Goal: Book appointment/travel/reservation

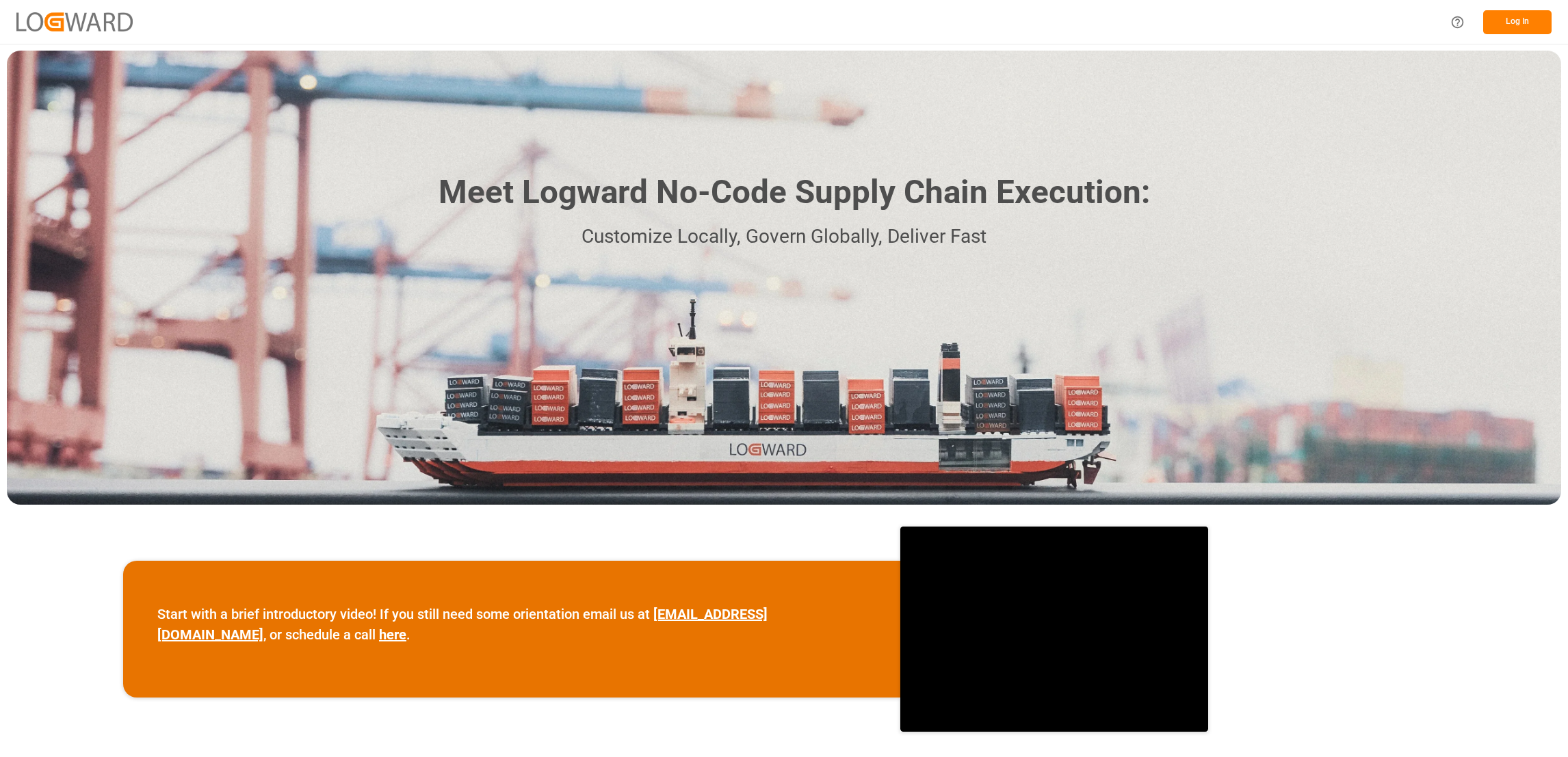
click at [1527, 18] on button "Log In" at bounding box center [1517, 22] width 68 height 24
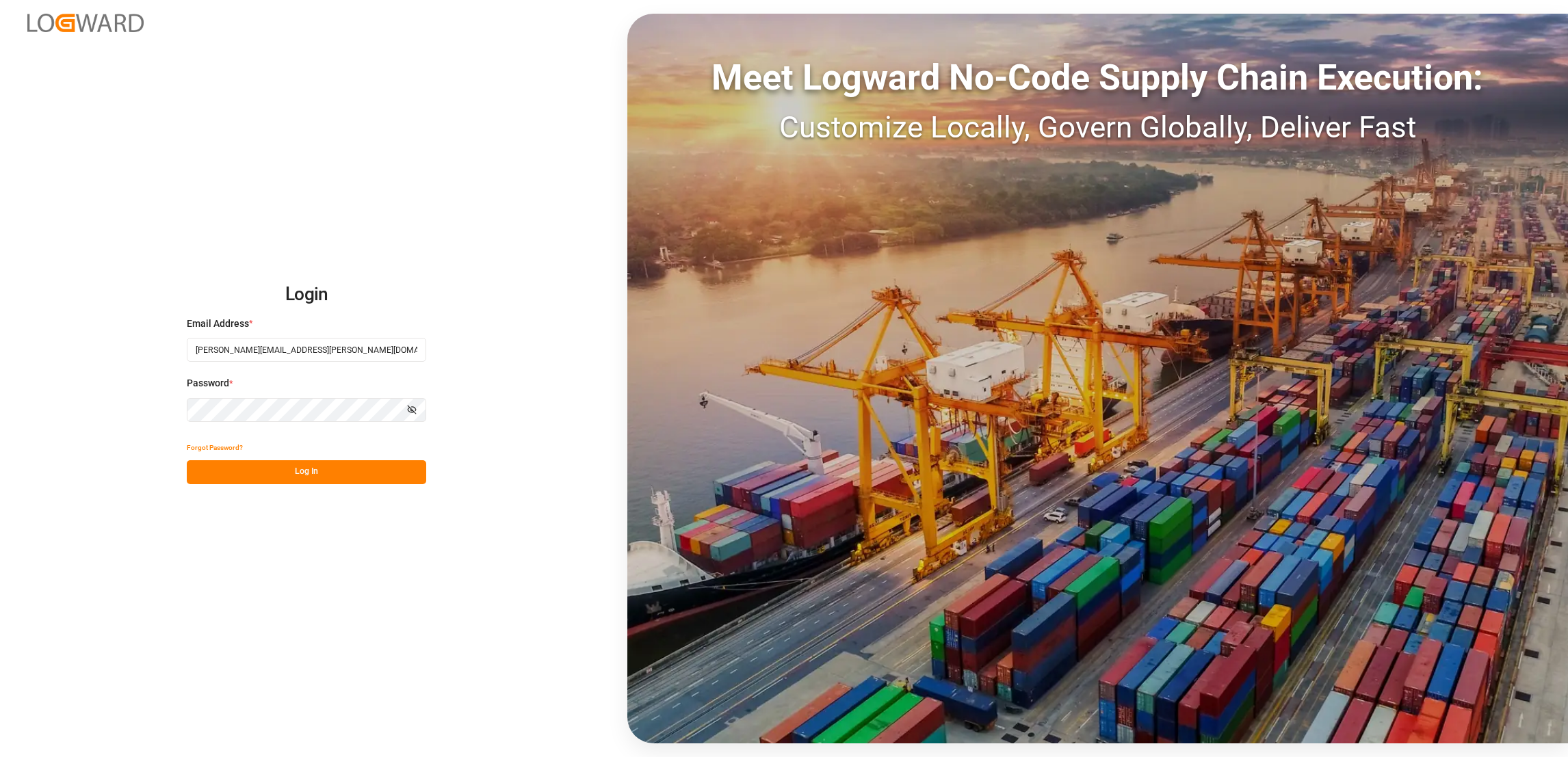
click at [348, 476] on button "Log In" at bounding box center [306, 472] width 240 height 24
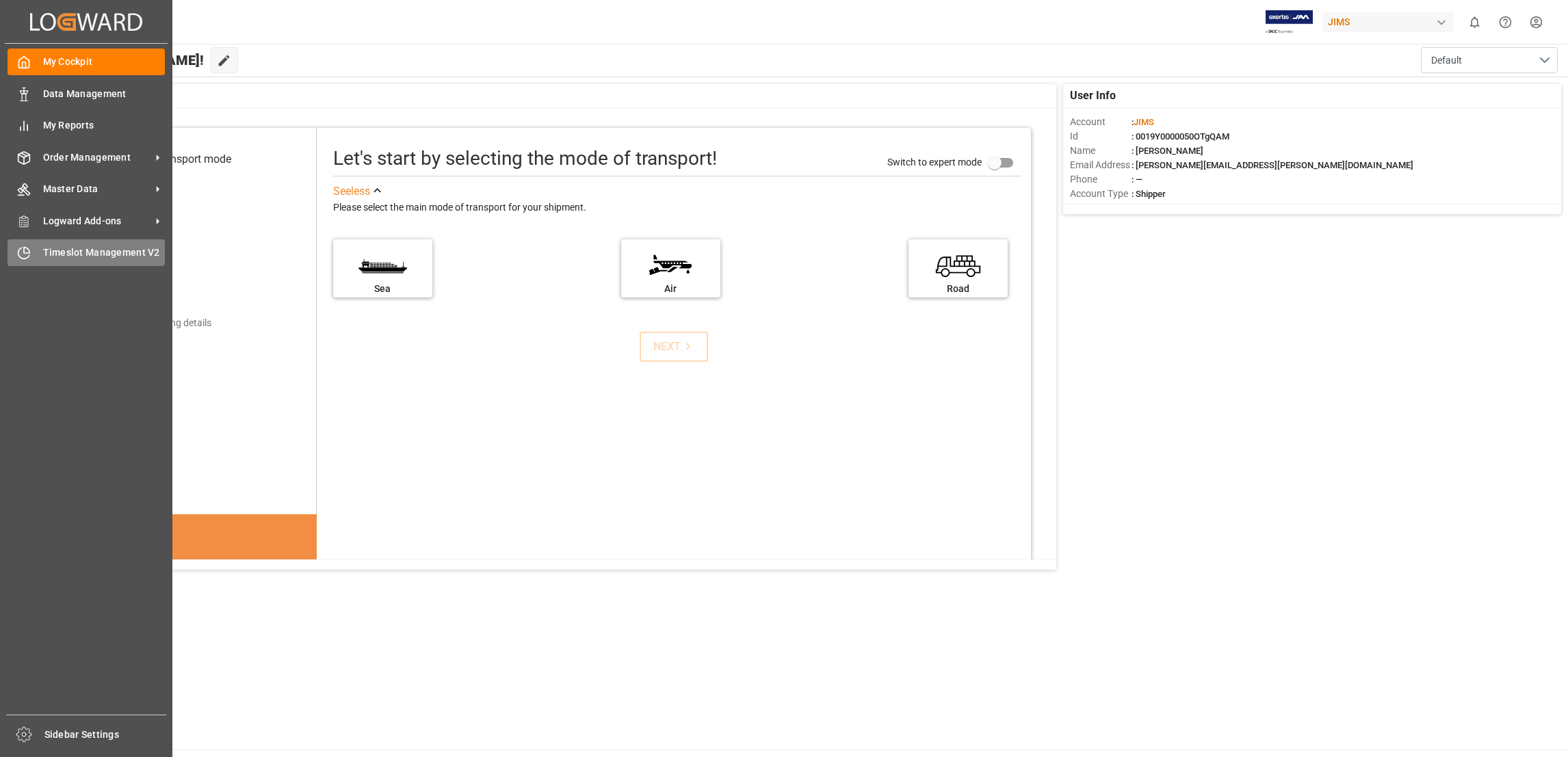
click at [91, 249] on span "Timeslot Management V2" at bounding box center [103, 252] width 122 height 14
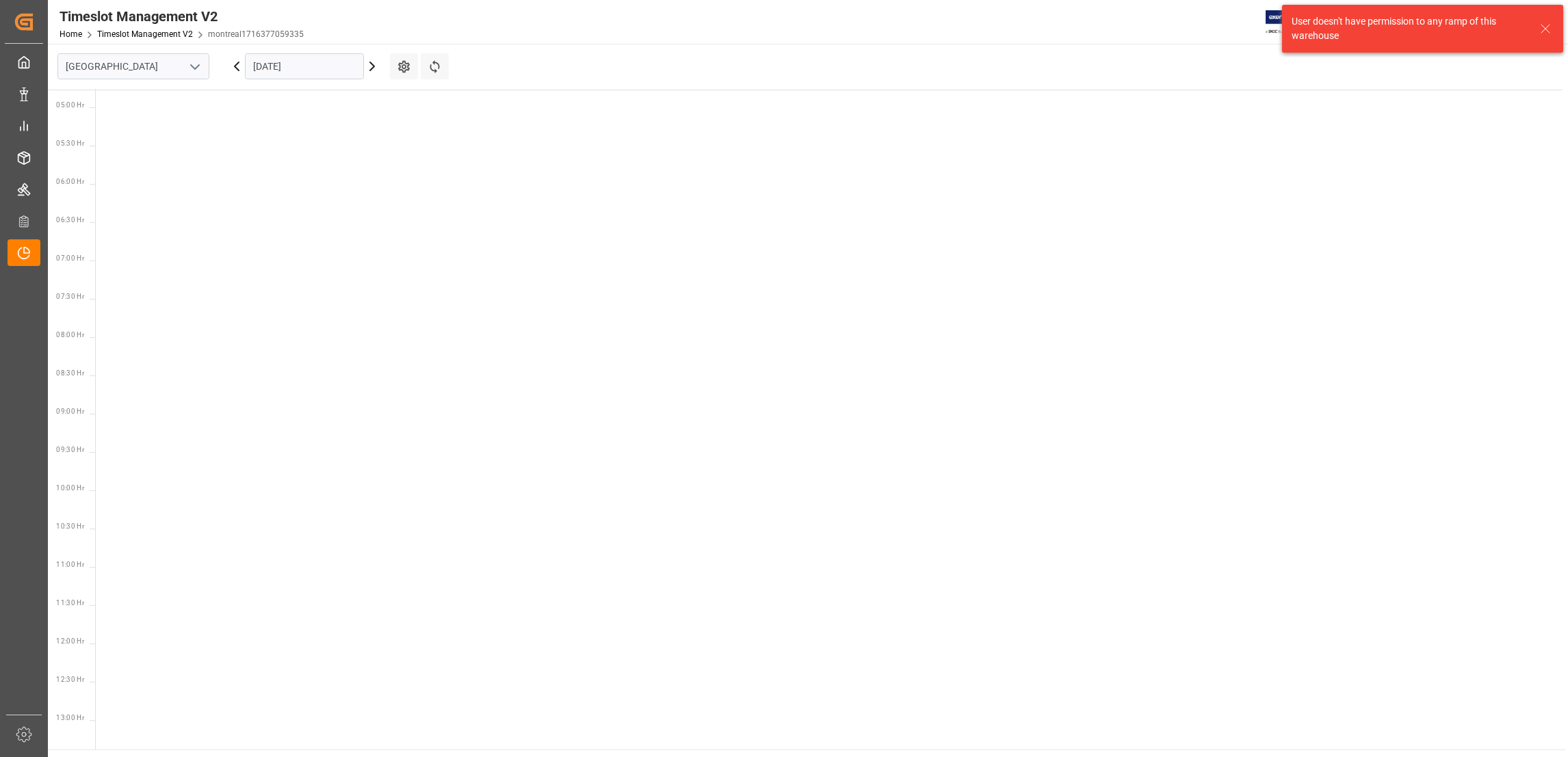
scroll to position [478, 0]
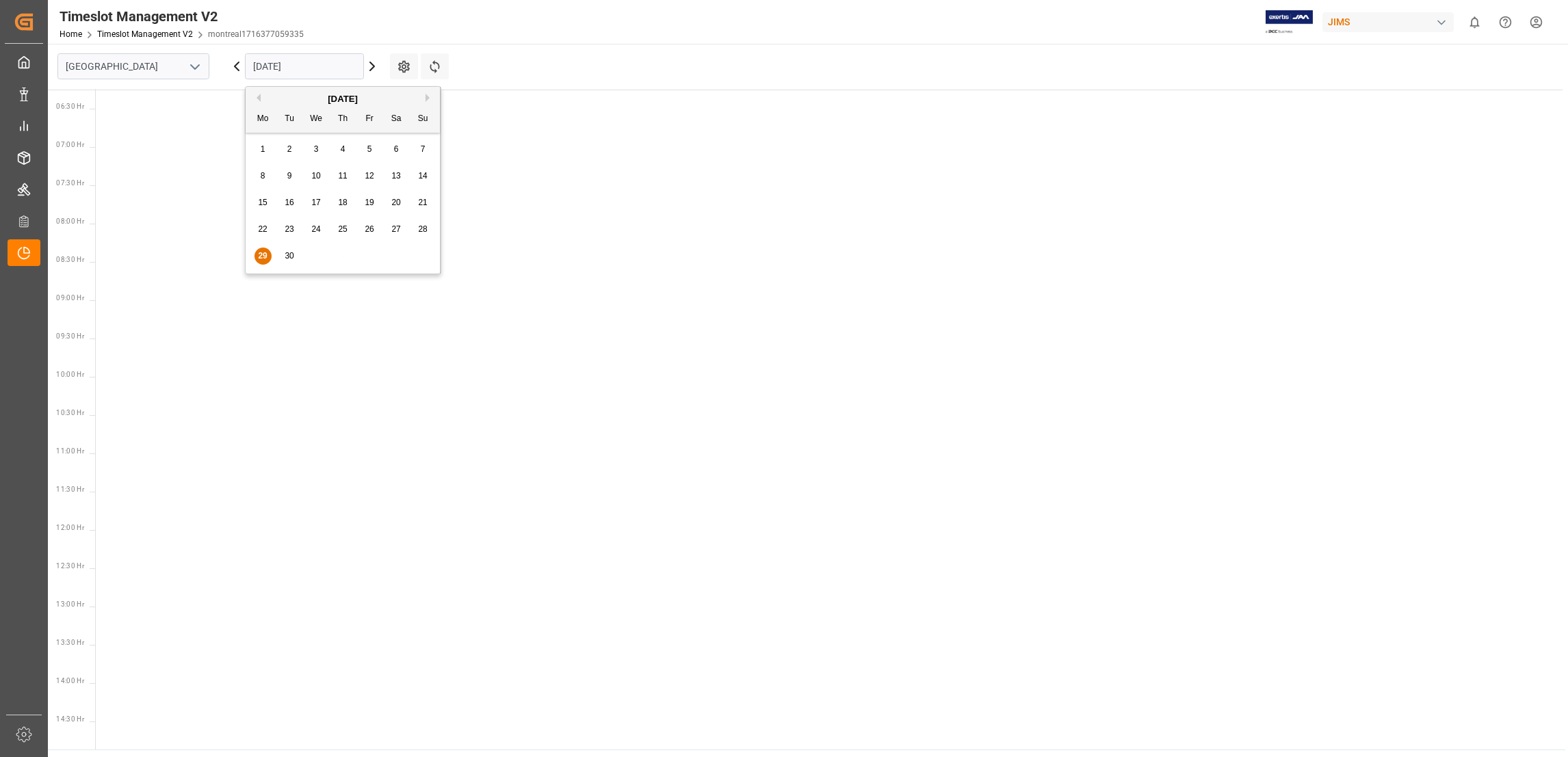
click at [340, 66] on input "[DATE]" at bounding box center [304, 65] width 119 height 26
click at [264, 255] on span "29" at bounding box center [262, 256] width 9 height 9
click at [863, 296] on div at bounding box center [831, 530] width 1472 height 1838
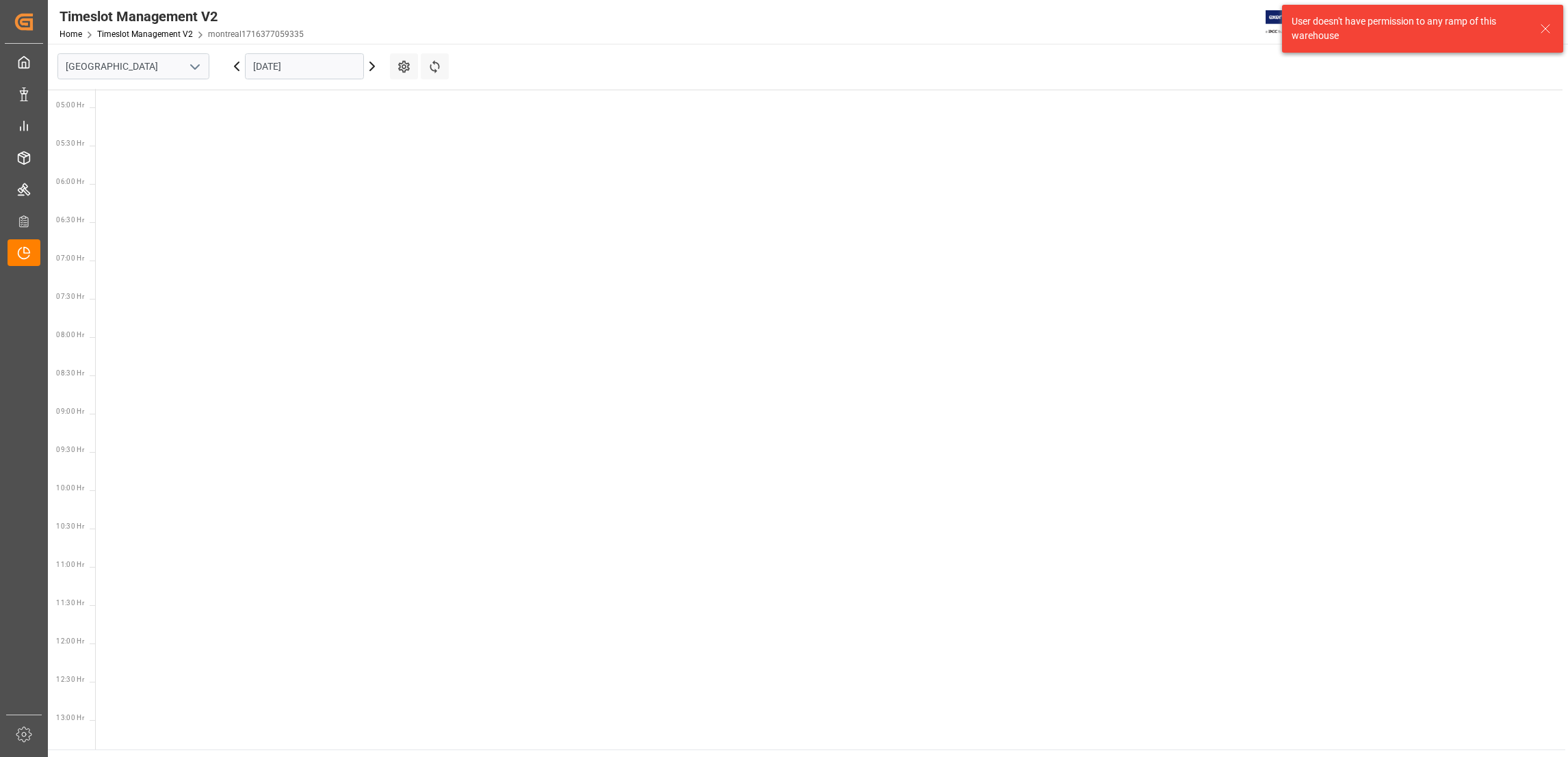
scroll to position [478, 0]
click at [158, 72] on input "[GEOGRAPHIC_DATA]" at bounding box center [134, 65] width 152 height 26
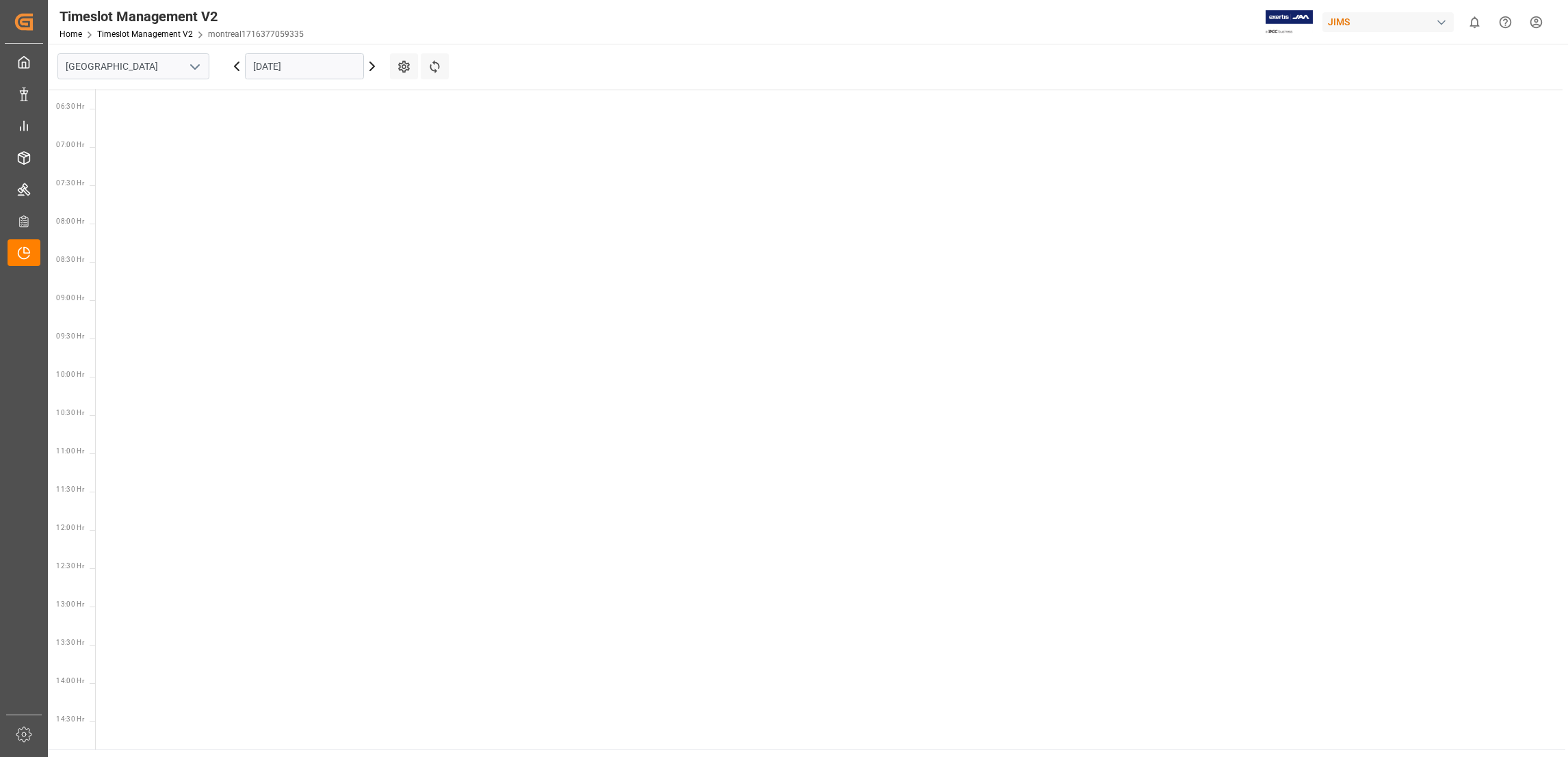
click at [193, 70] on icon "open menu" at bounding box center [194, 66] width 16 height 16
click at [149, 126] on div "Southaven" at bounding box center [133, 127] width 151 height 30
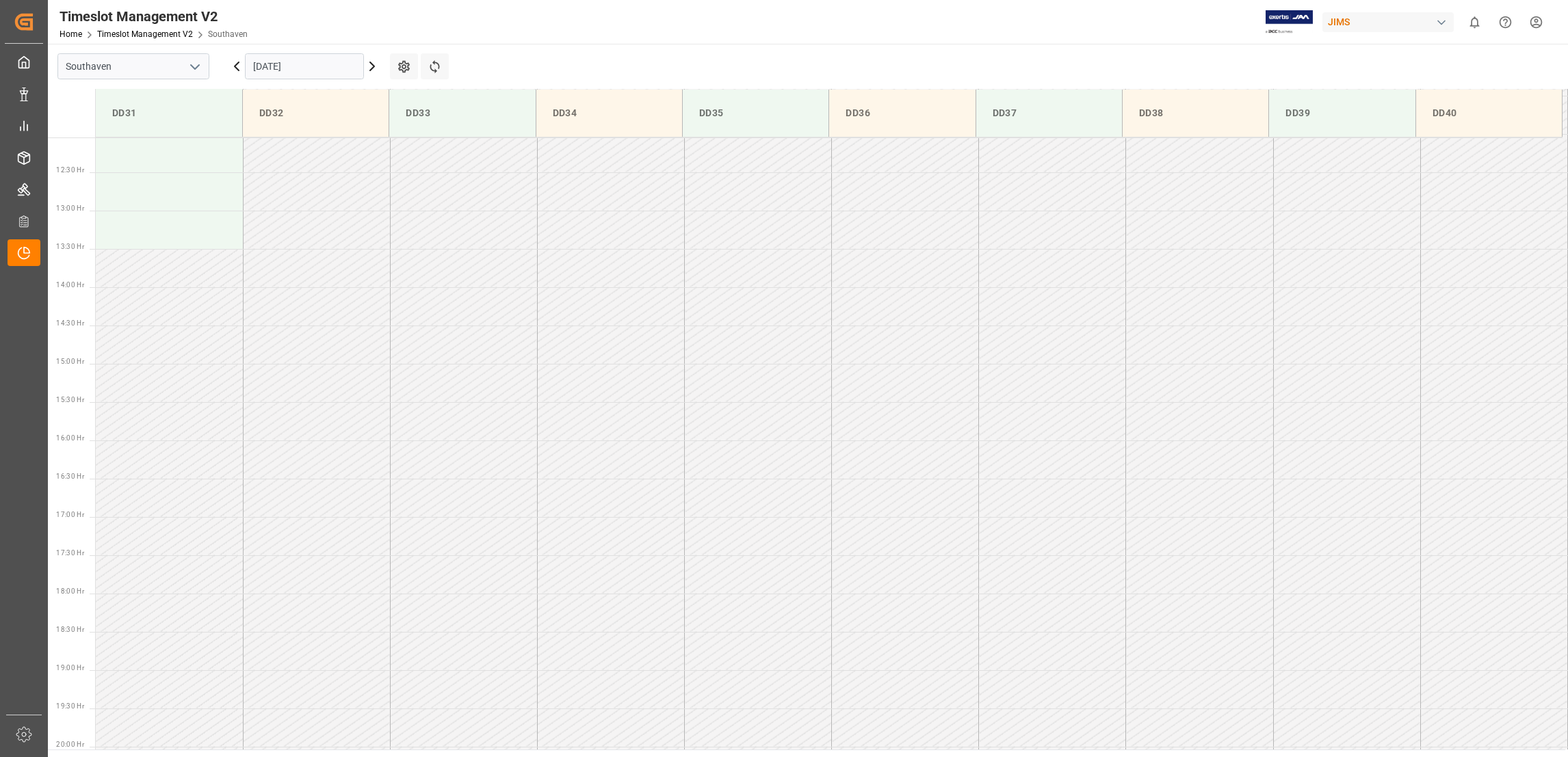
scroll to position [410, 0]
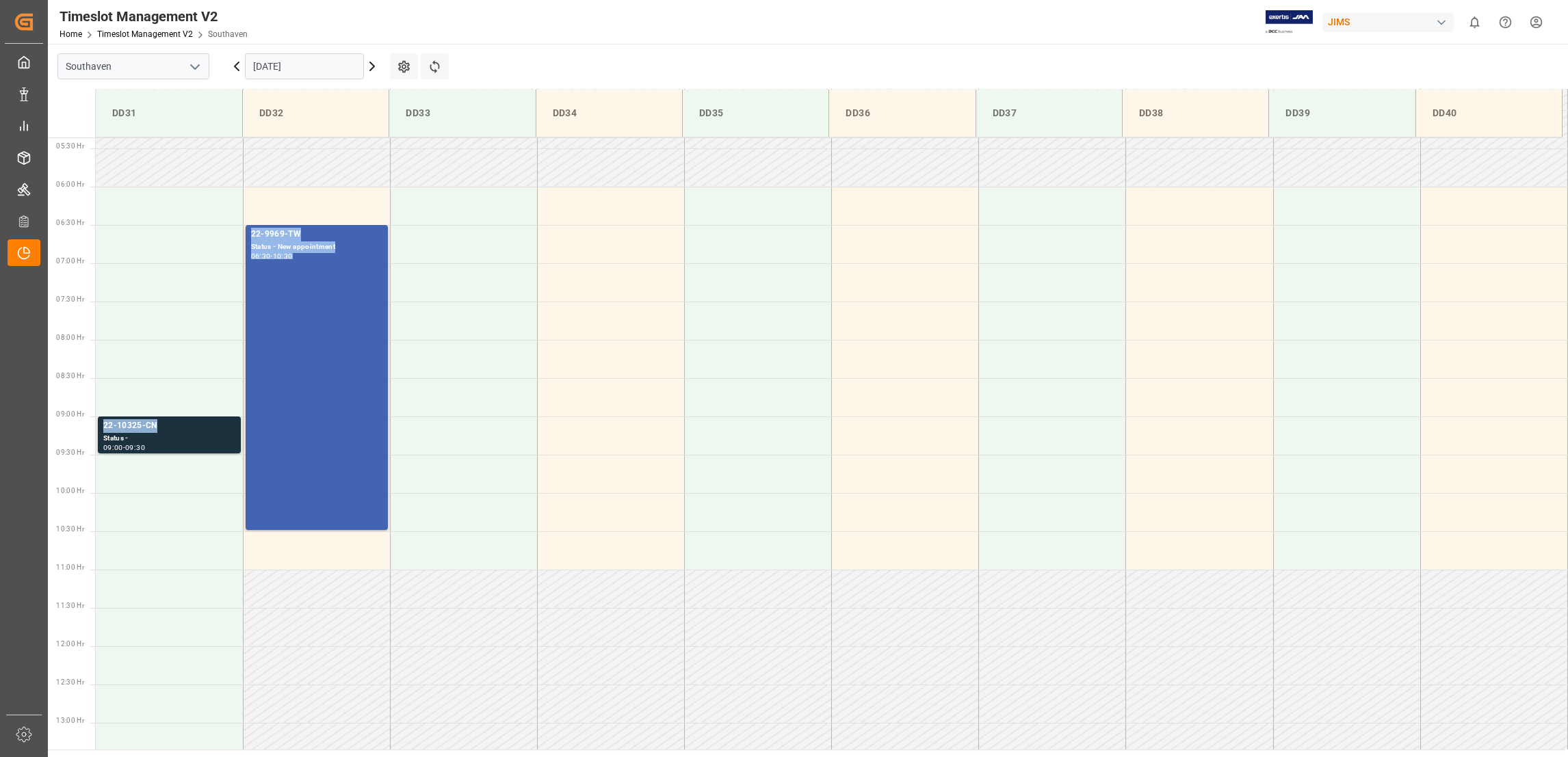
drag, startPoint x: 159, startPoint y: 427, endPoint x: 87, endPoint y: 424, distance: 72.1
click at [87, 424] on div "00:30 Hr 01:00 Hr 01:30 Hr 02:00 Hr 02:30 Hr 03:00 Hr 03:30 Hr 04:00 Hr 04:30 H…" at bounding box center [808, 646] width 1520 height 1838
copy div "22-9969-TW Status - New appointment 06:30 - 10:30 22-10325-CN"
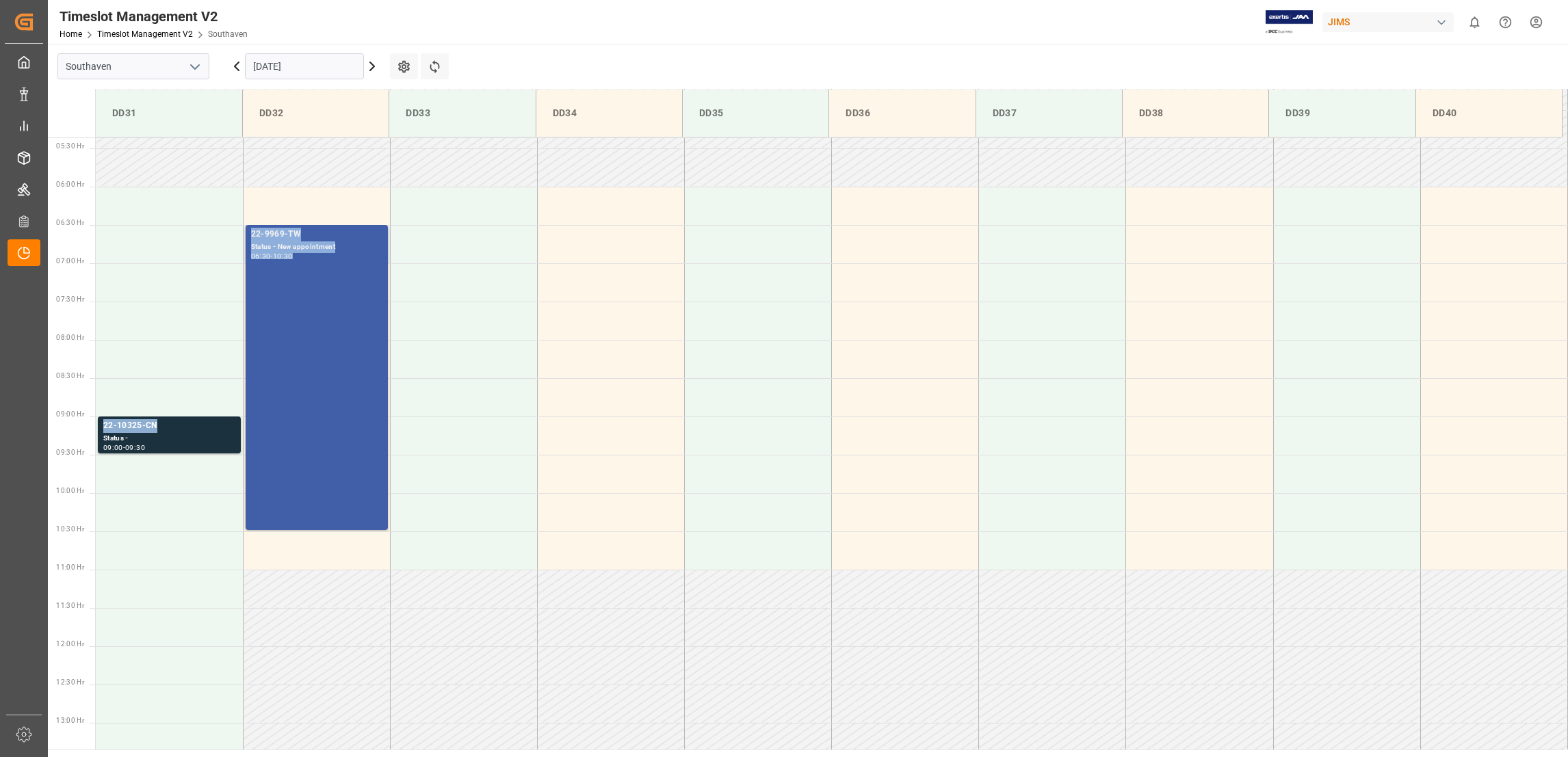
click at [318, 233] on div "22-9969-TW" at bounding box center [317, 234] width 132 height 13
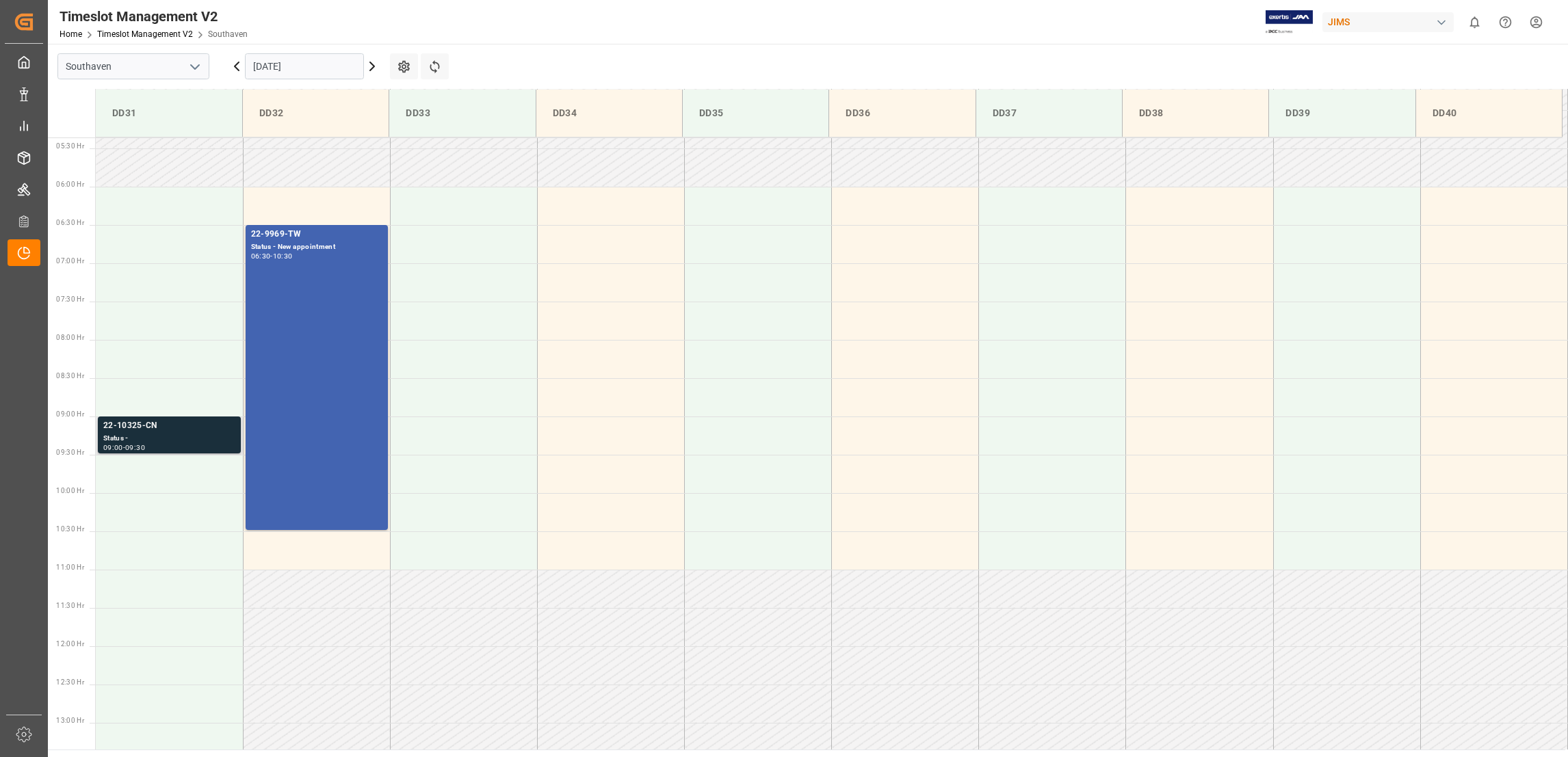
click at [119, 421] on div "22-10325-CN" at bounding box center [169, 425] width 132 height 13
drag, startPoint x: 157, startPoint y: 421, endPoint x: 93, endPoint y: 422, distance: 64.0
click at [93, 422] on div "00:30 Hr 01:00 Hr 01:30 Hr 02:00 Hr 02:30 Hr 03:00 Hr 03:30 Hr 04:00 Hr 04:30 H…" at bounding box center [808, 646] width 1520 height 1838
copy div "22-9969-TW Status - New appointment 06:30 - 10:30 22-10325-CN"
click at [132, 426] on div "22-10325-CN" at bounding box center [169, 425] width 132 height 13
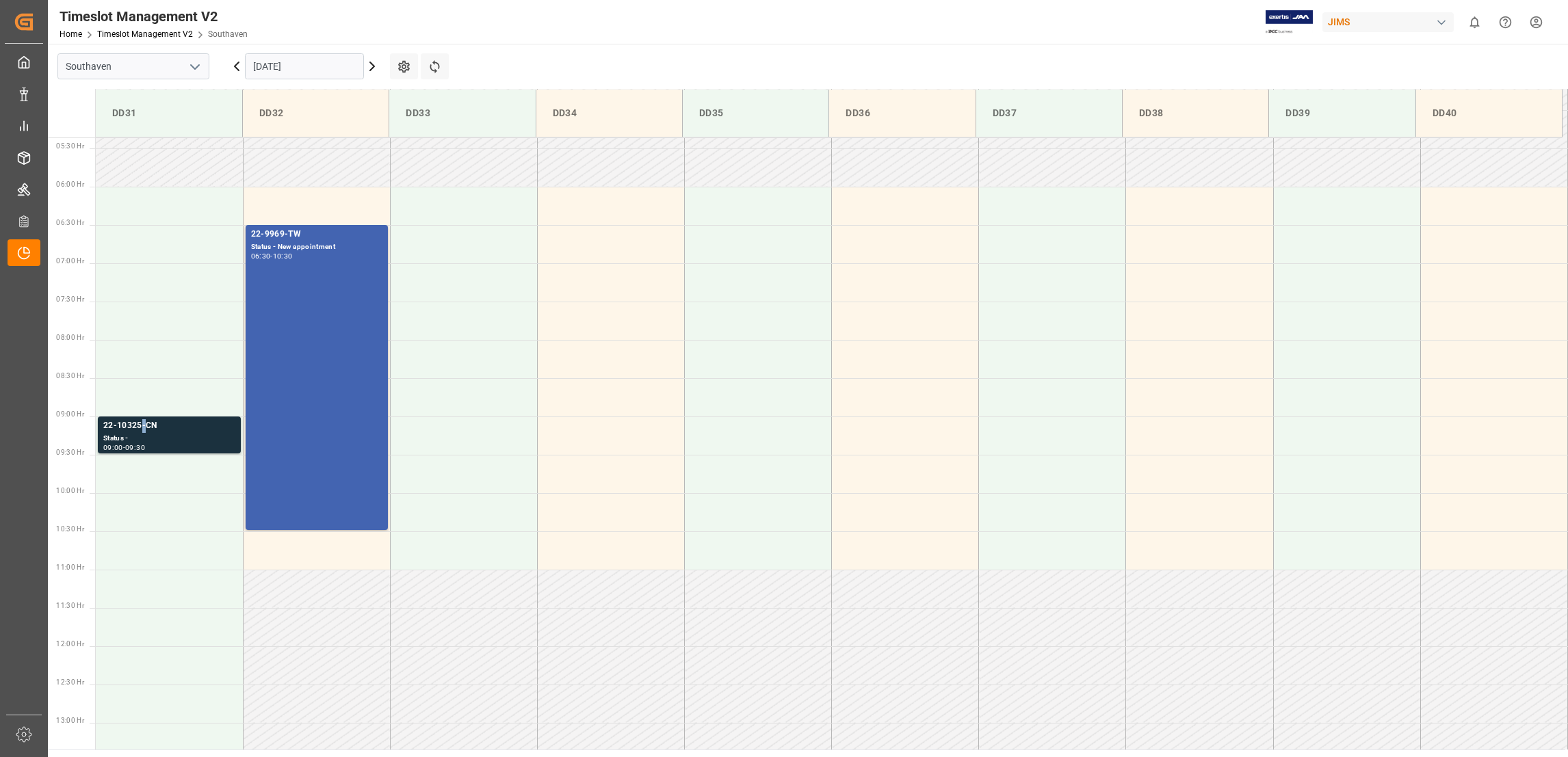
click at [138, 424] on div "22-10325-CN" at bounding box center [169, 425] width 132 height 13
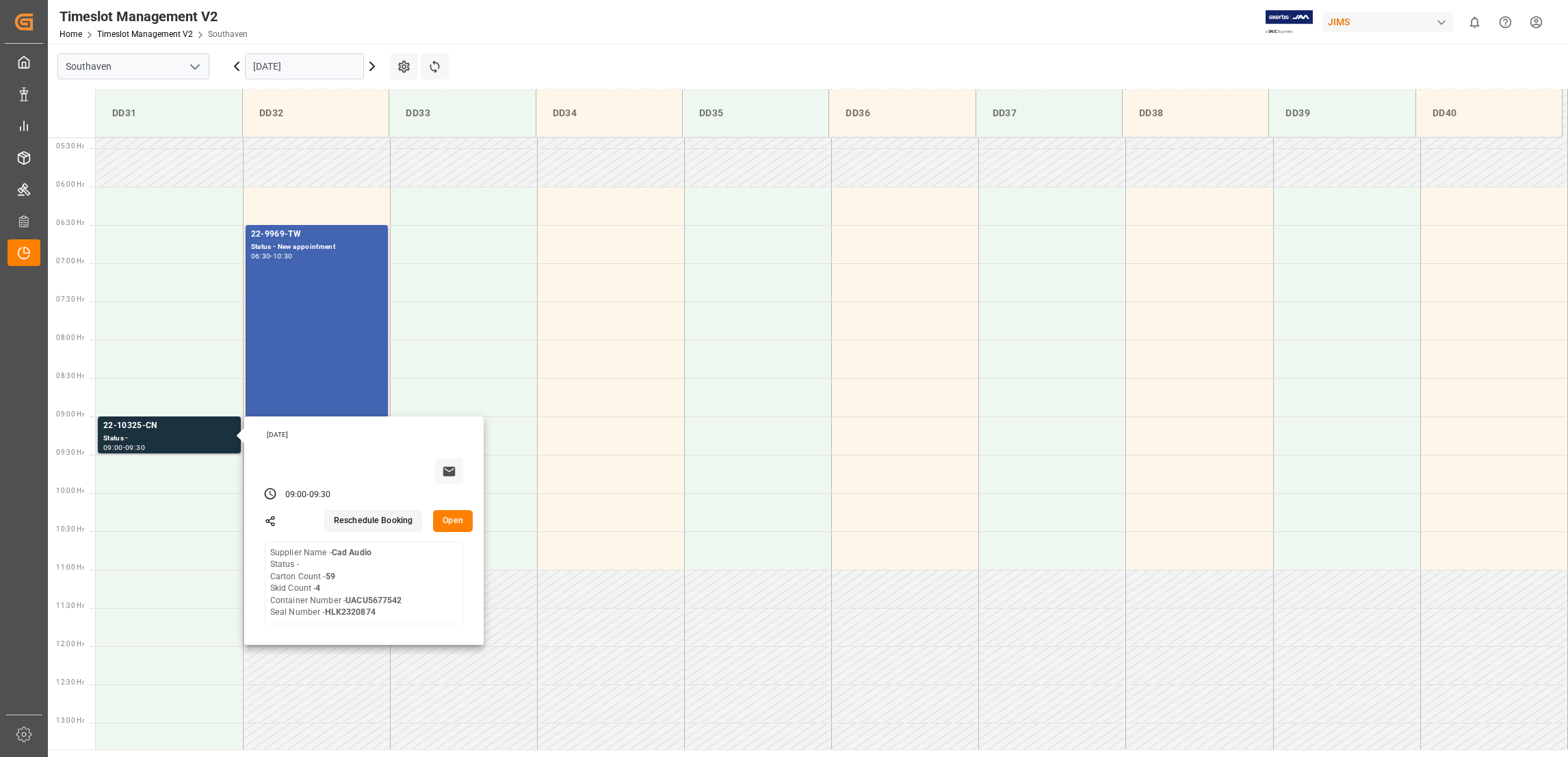
click at [462, 522] on button "Open" at bounding box center [453, 520] width 40 height 22
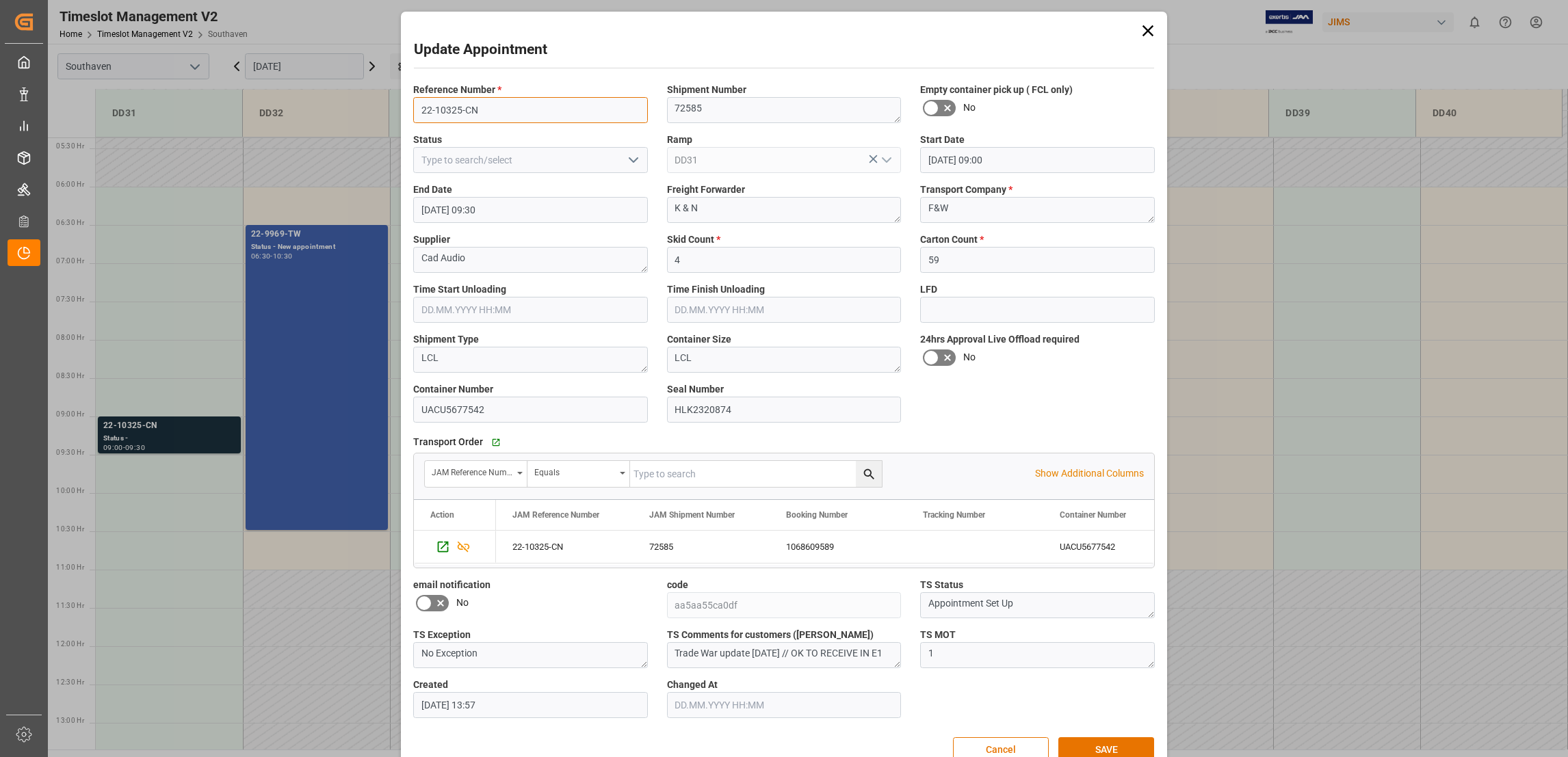
drag, startPoint x: 479, startPoint y: 106, endPoint x: 385, endPoint y: 107, distance: 94.0
click at [385, 107] on div "Update Appointment Reference Number * 22-10325-CN Shipment Number 72585 Empty c…" at bounding box center [784, 378] width 1568 height 757
